Goal: Transaction & Acquisition: Purchase product/service

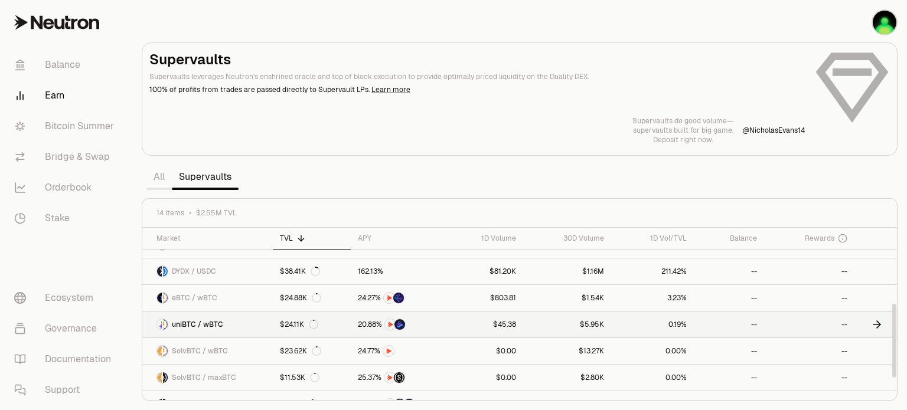
scroll to position [118, 0]
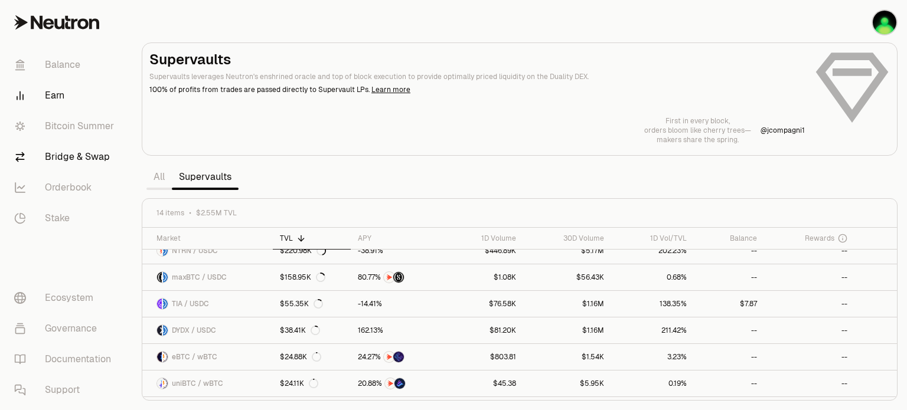
click at [64, 160] on link "Bridge & Swap" at bounding box center [66, 157] width 123 height 31
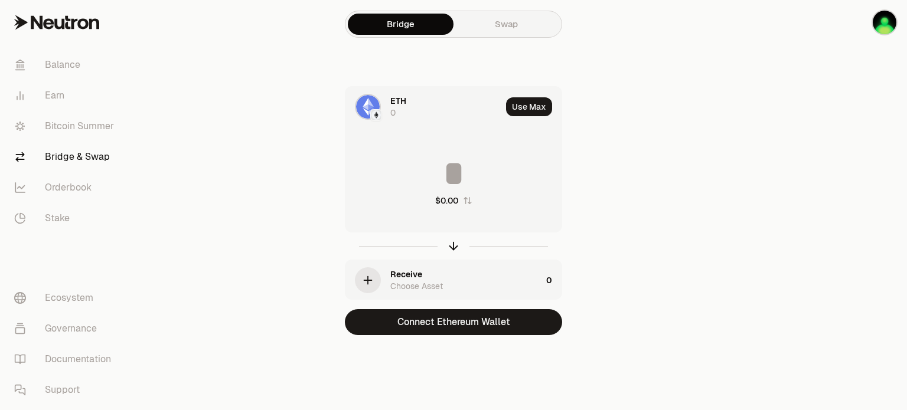
click at [410, 99] on div "ETH 0" at bounding box center [445, 107] width 111 height 24
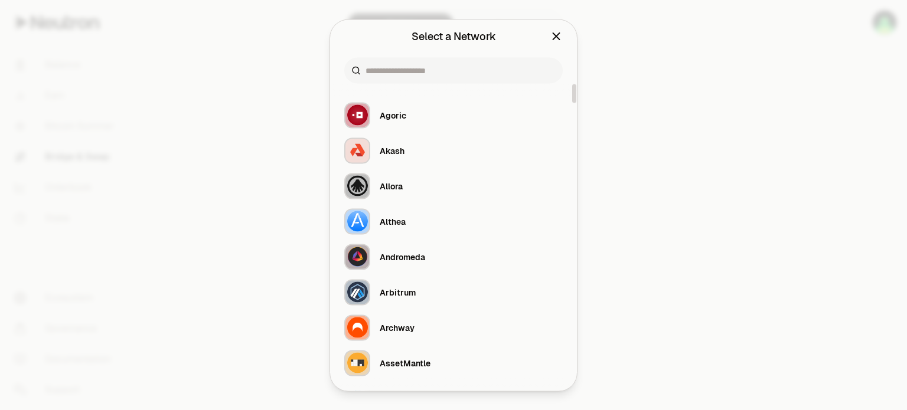
click at [557, 37] on icon "Close" at bounding box center [556, 36] width 6 height 6
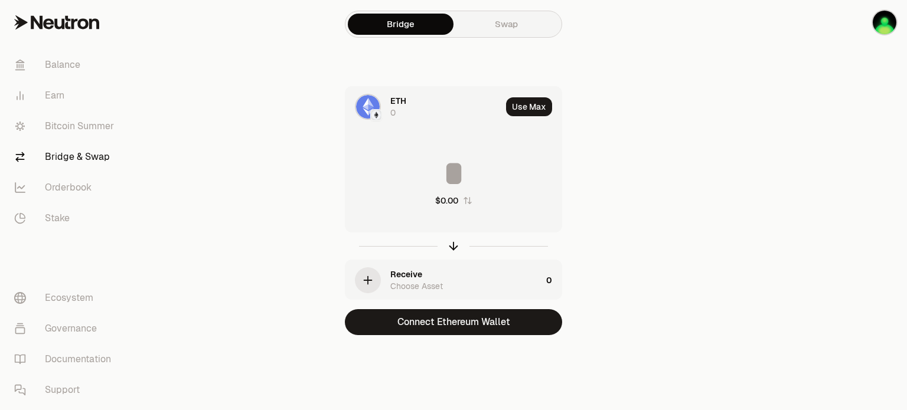
click at [522, 22] on link "Swap" at bounding box center [506, 24] width 106 height 21
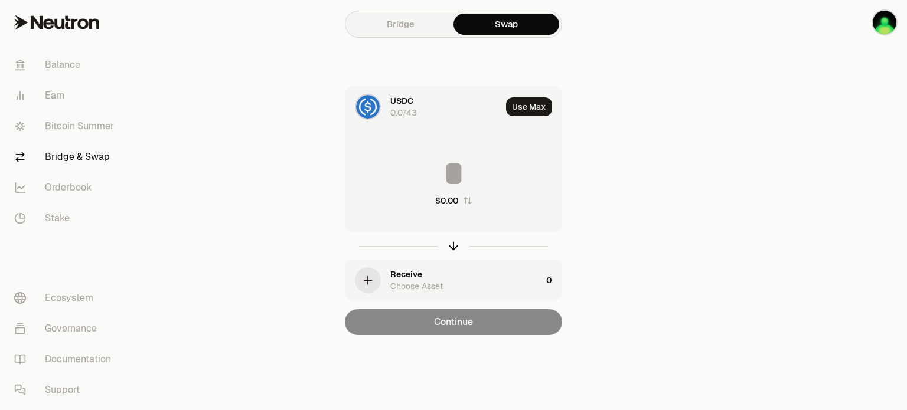
click at [413, 113] on div "0.0743" at bounding box center [403, 113] width 27 height 12
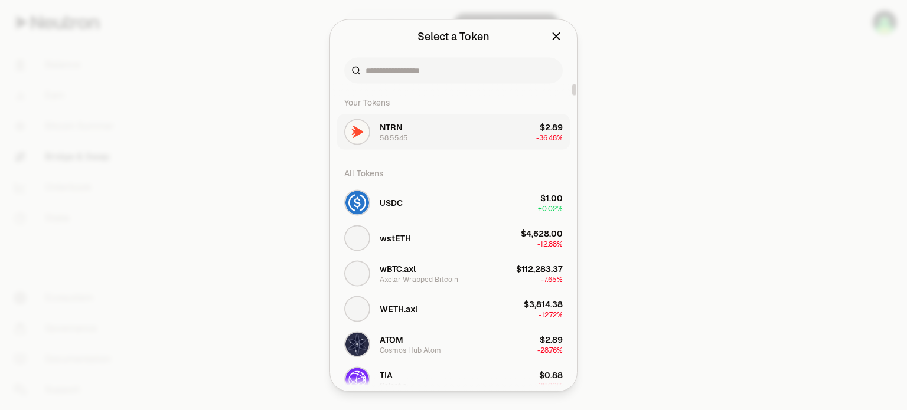
click at [402, 133] on div "58.5545" at bounding box center [394, 137] width 28 height 9
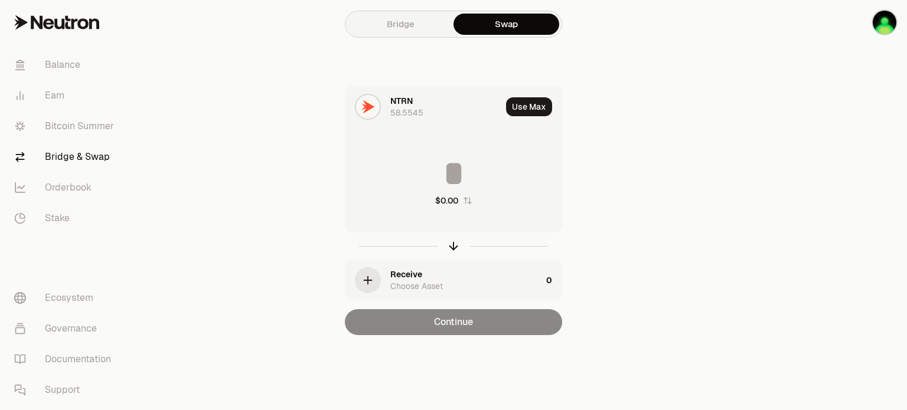
click at [424, 280] on div "Choose Asset" at bounding box center [416, 286] width 53 height 12
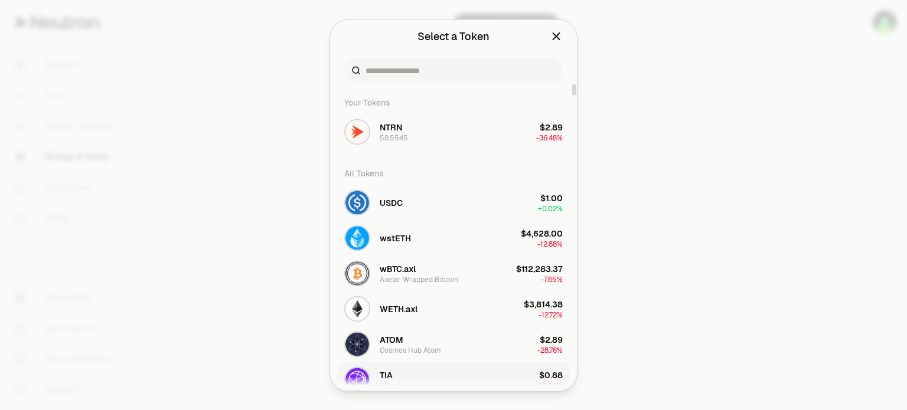
click at [386, 375] on span "TIA" at bounding box center [386, 375] width 13 height 12
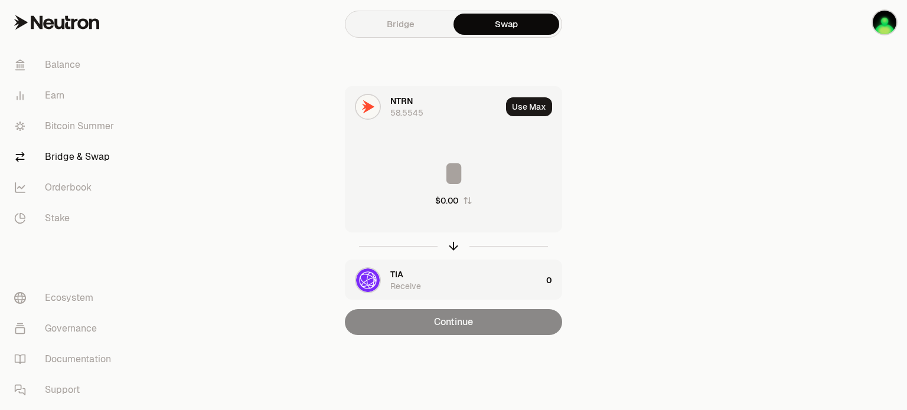
click at [455, 173] on input at bounding box center [453, 173] width 216 height 35
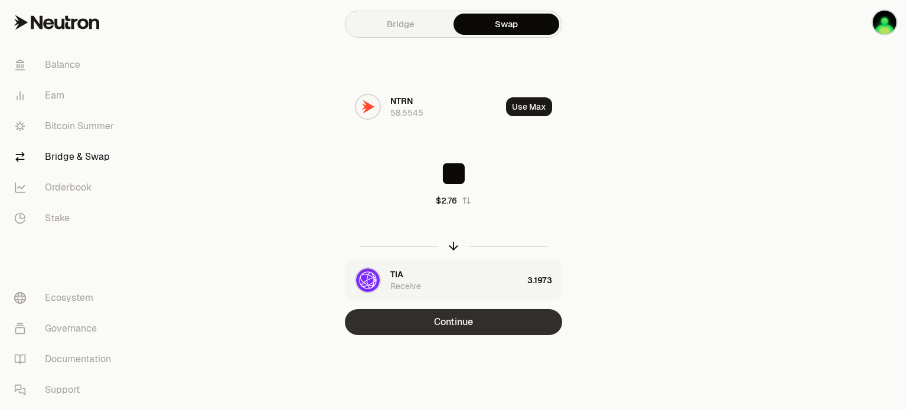
type input "**"
click at [464, 324] on button "Continue" at bounding box center [453, 322] width 217 height 26
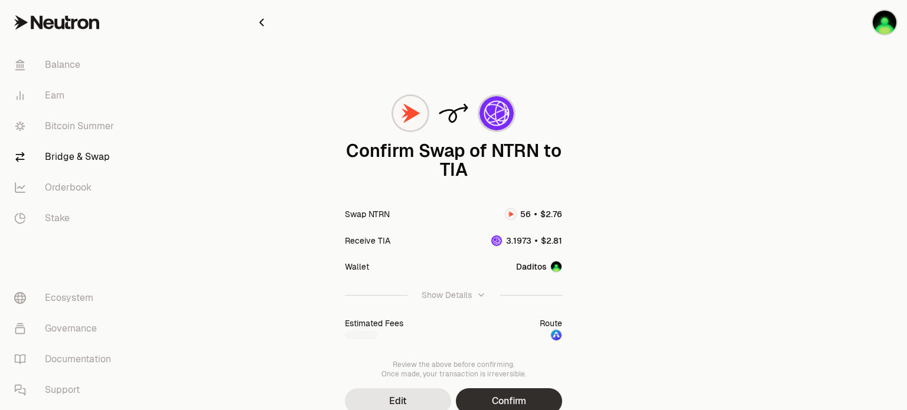
click at [504, 397] on button "Confirm" at bounding box center [509, 401] width 106 height 26
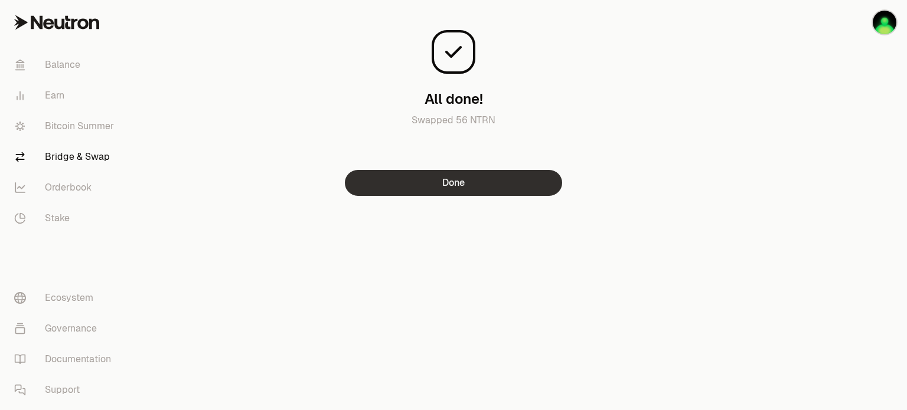
click at [437, 179] on button "Done" at bounding box center [453, 183] width 217 height 26
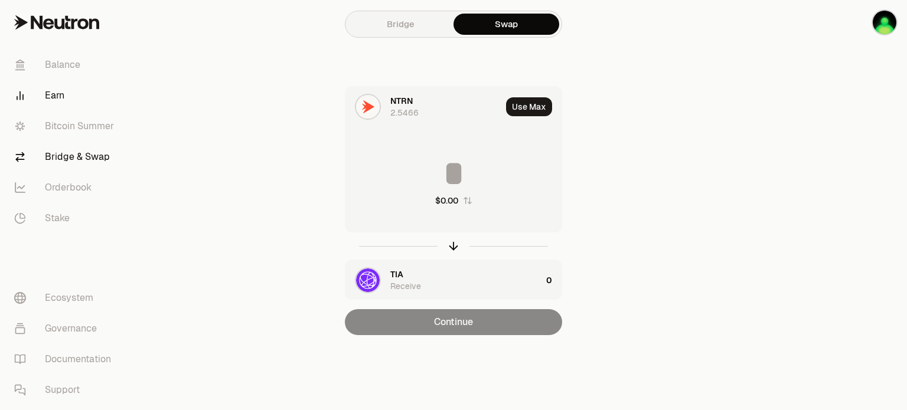
click at [51, 98] on link "Earn" at bounding box center [66, 95] width 123 height 31
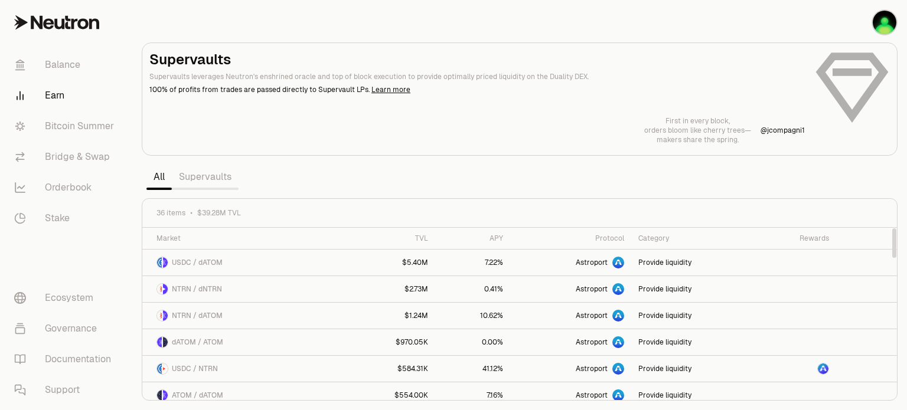
click at [202, 178] on link "Supervaults" at bounding box center [205, 177] width 67 height 24
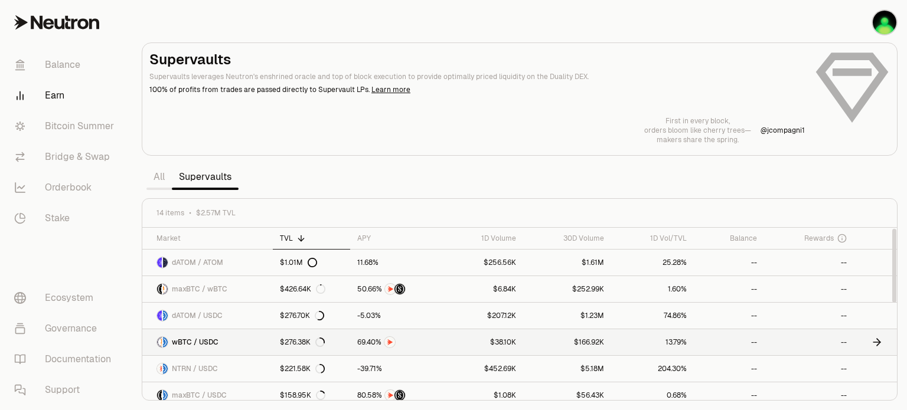
scroll to position [118, 0]
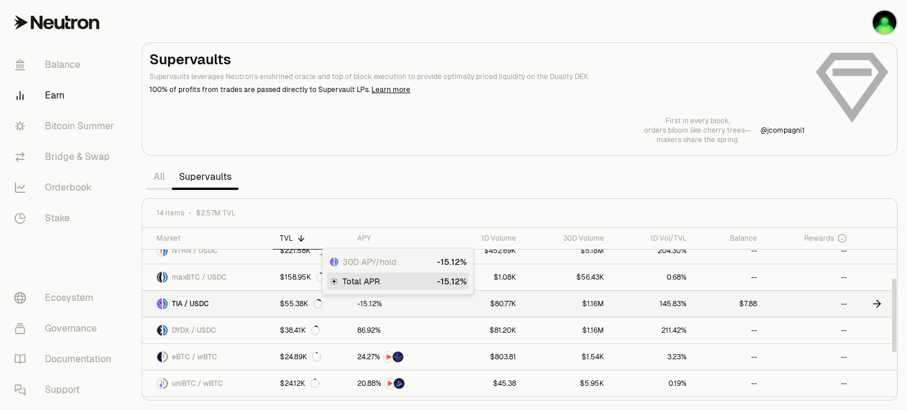
click at [439, 300] on link at bounding box center [396, 304] width 93 height 26
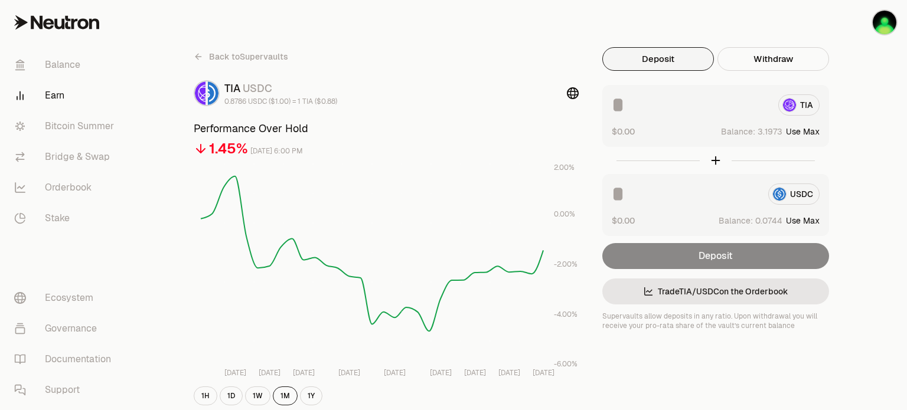
click at [800, 128] on button "Use Max" at bounding box center [803, 132] width 34 height 12
type input "********"
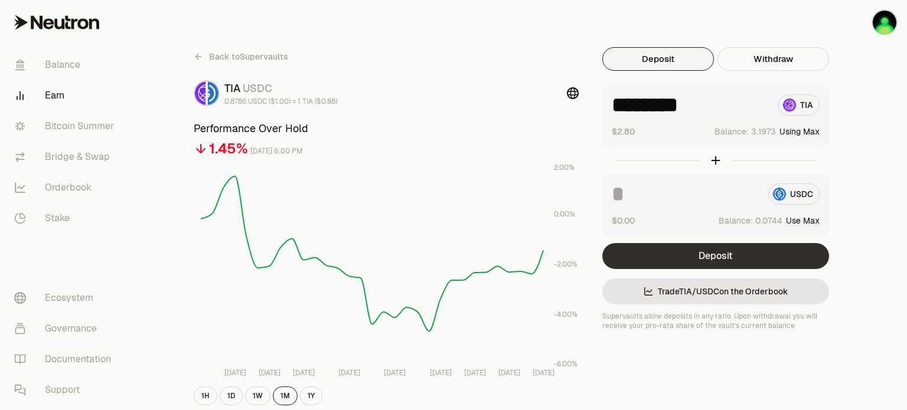
click at [717, 254] on button "Deposit" at bounding box center [715, 256] width 227 height 26
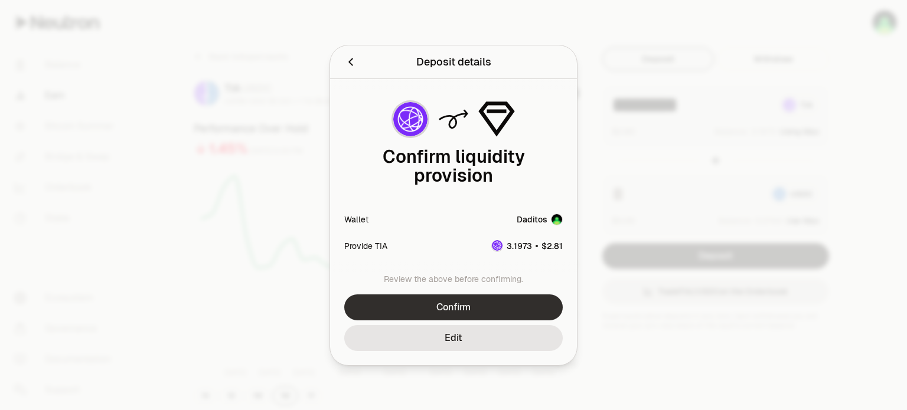
click at [462, 312] on button "Confirm" at bounding box center [453, 308] width 218 height 26
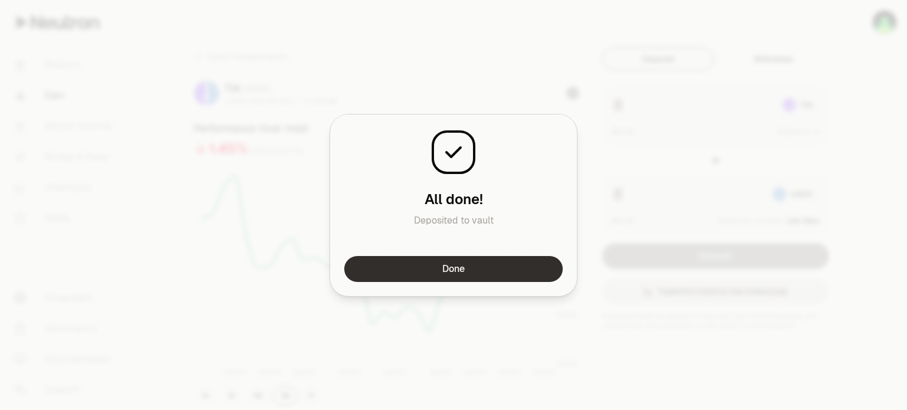
click at [450, 267] on button "Done" at bounding box center [453, 269] width 218 height 26
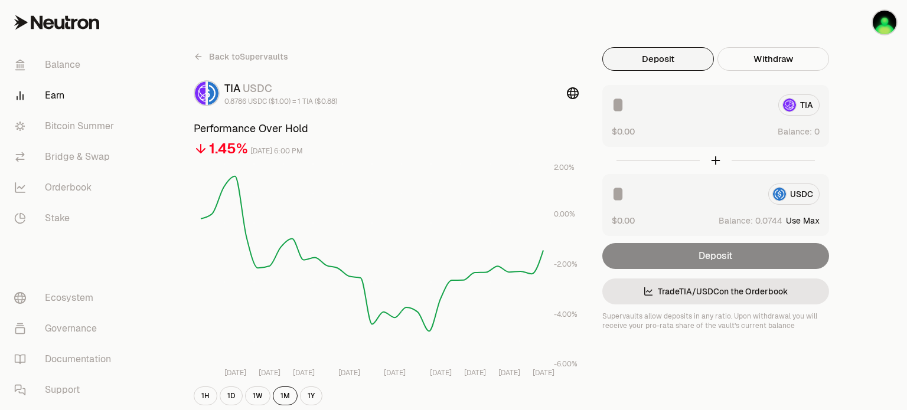
click at [52, 100] on link "Earn" at bounding box center [66, 95] width 123 height 31
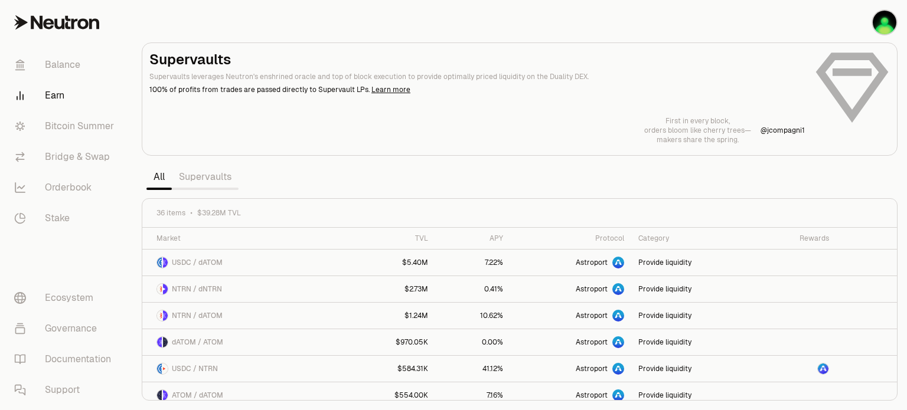
click at [220, 174] on link "Supervaults" at bounding box center [205, 177] width 67 height 24
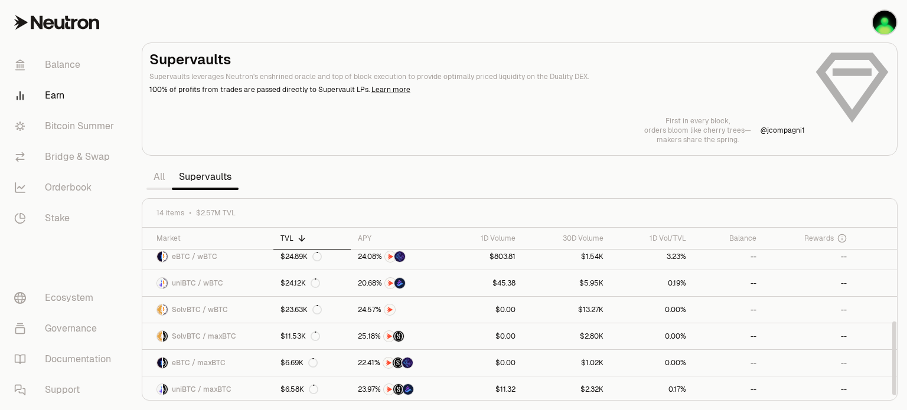
scroll to position [100, 0]
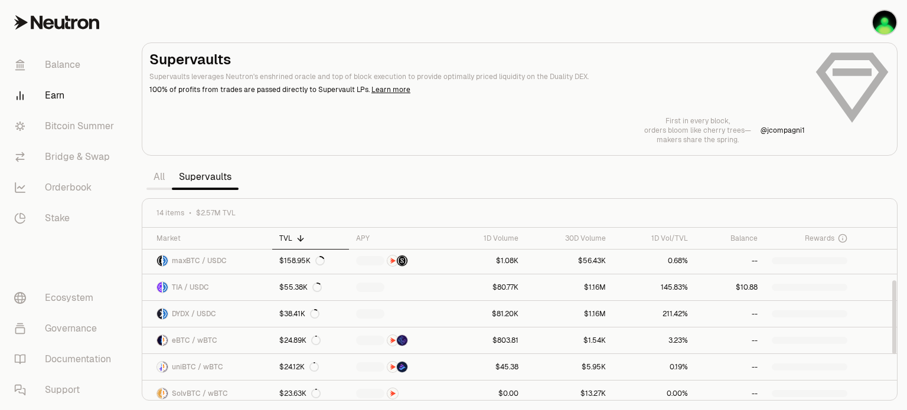
scroll to position [118, 0]
